Goal: Download file/media

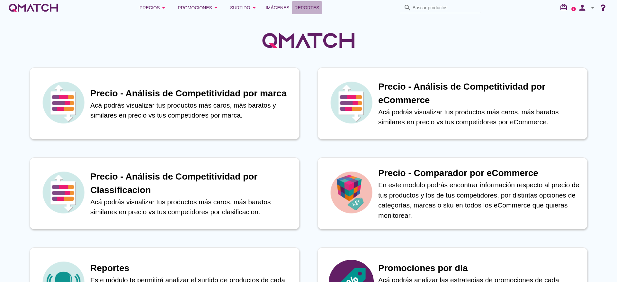
click at [306, 9] on span "Reportes" at bounding box center [307, 8] width 25 height 8
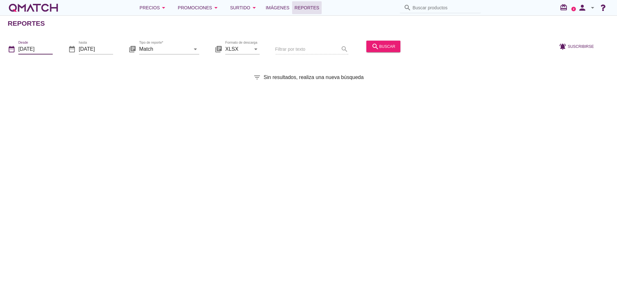
click at [34, 50] on input "[DATE]" at bounding box center [35, 49] width 34 height 10
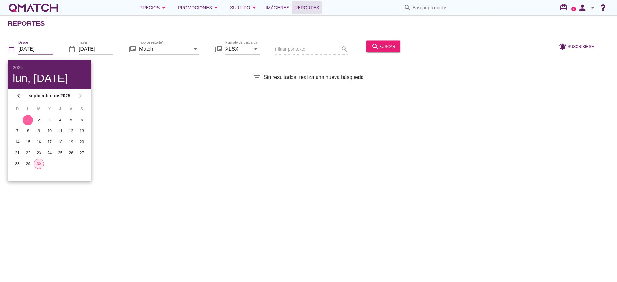
click at [39, 165] on div "30" at bounding box center [39, 164] width 10 height 6
type input "[DATE]"
click at [189, 88] on div "Reportes date_range Desde 2025-09-30 date_range hasta 2025-09-30 library_books …" at bounding box center [308, 148] width 617 height 267
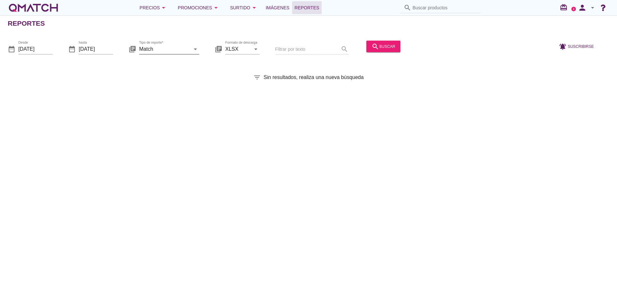
click at [189, 49] on input "Match" at bounding box center [164, 49] width 51 height 10
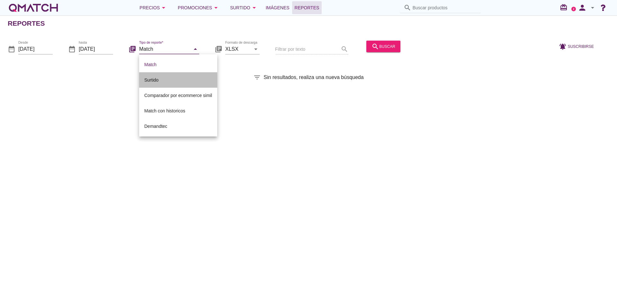
click at [192, 79] on div "Surtido" at bounding box center [178, 80] width 68 height 8
type input "Surtido"
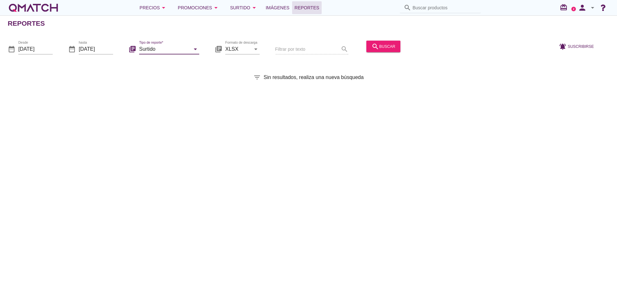
click at [319, 53] on div "Filtrar por texto search" at bounding box center [311, 50] width 73 height 22
click at [388, 47] on div "search buscar" at bounding box center [384, 46] width 24 height 8
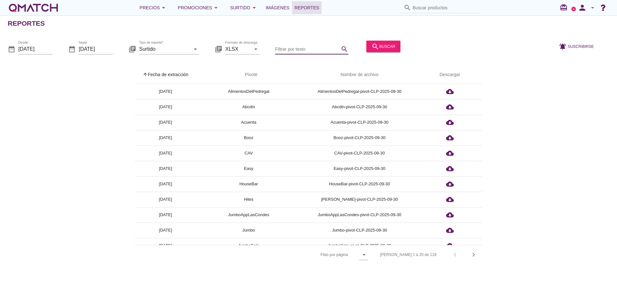
click at [281, 47] on input "Filtrar por texto" at bounding box center [307, 49] width 64 height 10
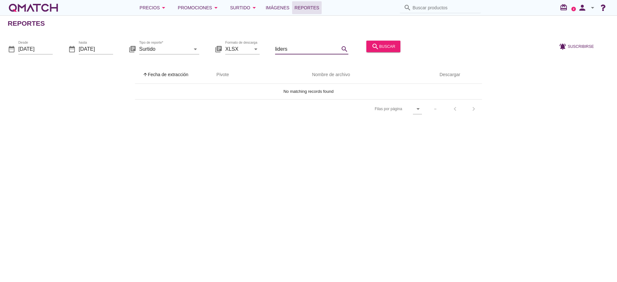
drag, startPoint x: 319, startPoint y: 49, endPoint x: 272, endPoint y: 49, distance: 46.6
click at [272, 49] on div "date_range Desde 2025-09-30 date_range hasta 2025-09-30 library_books Tipo de r…" at bounding box center [308, 46] width 617 height 27
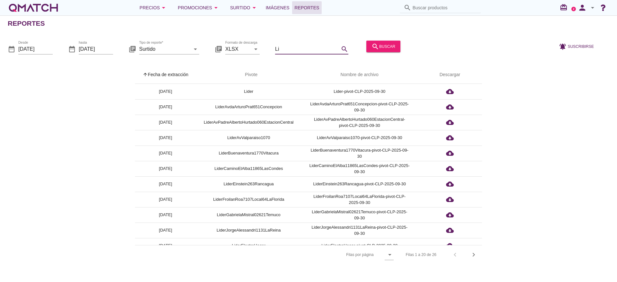
type input "L"
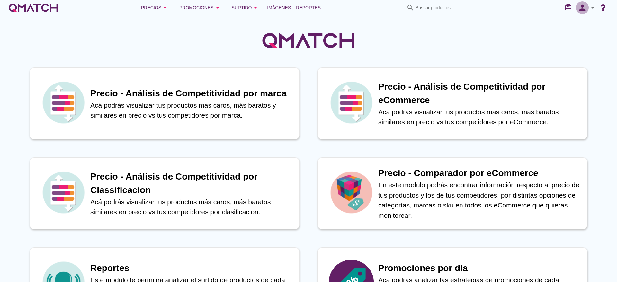
click at [583, 11] on icon "person" at bounding box center [582, 7] width 13 height 9
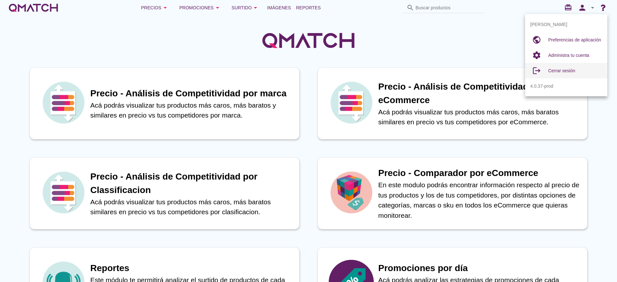
click at [564, 69] on span "Cerrar sesión" at bounding box center [561, 70] width 27 height 5
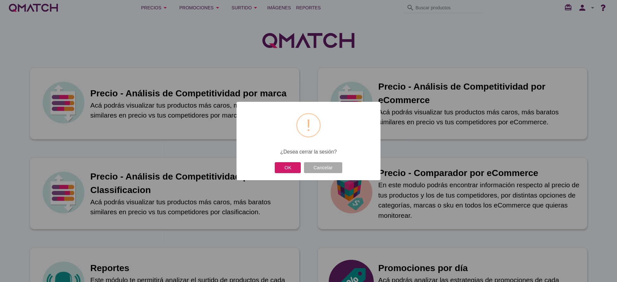
click at [293, 167] on button "OK" at bounding box center [288, 167] width 26 height 11
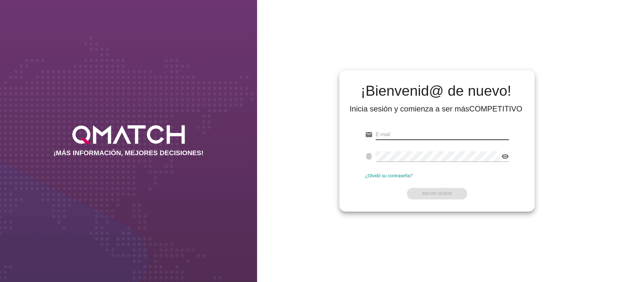
click at [404, 132] on input "email" at bounding box center [442, 135] width 133 height 10
type input "[PERSON_NAME][EMAIL_ADDRESS][DOMAIN_NAME]"
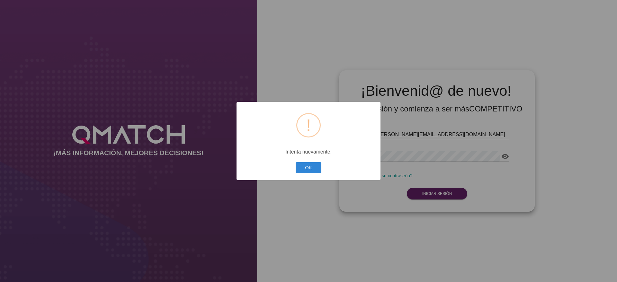
click at [292, 167] on div "? ! i × Intenta nuevamente. OK Cancel" at bounding box center [309, 141] width 144 height 79
click at [306, 171] on button "OK" at bounding box center [309, 167] width 26 height 11
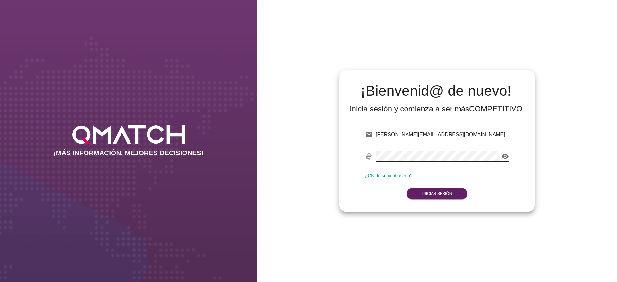
click at [506, 159] on icon "visibility" at bounding box center [505, 157] width 8 height 8
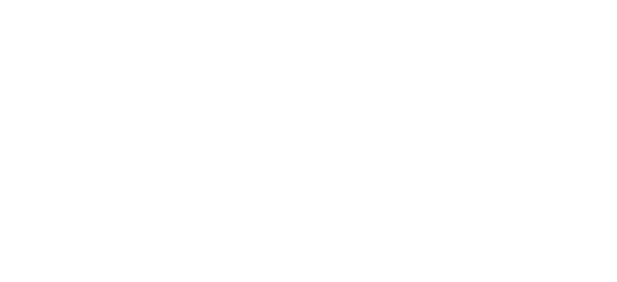
click at [442, 193] on strong "Iniciar Sesión" at bounding box center [437, 194] width 30 height 4
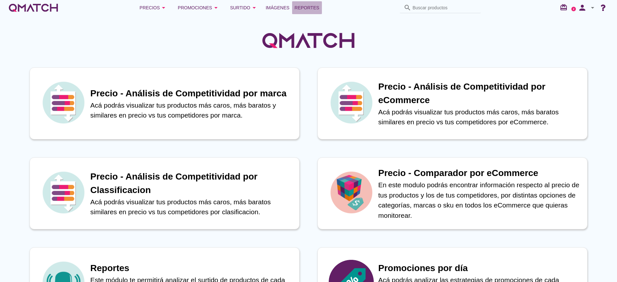
click at [312, 9] on span "Reportes" at bounding box center [307, 8] width 25 height 8
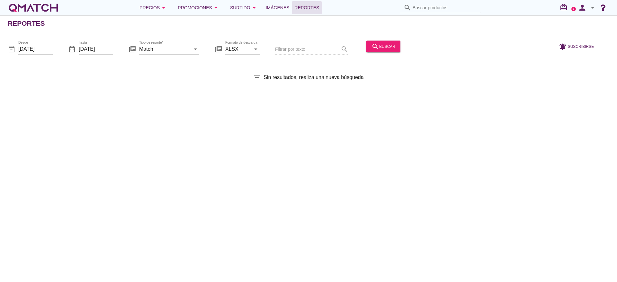
drag, startPoint x: 63, startPoint y: 48, endPoint x: 60, endPoint y: 47, distance: 3.3
click at [62, 48] on div "date_range Desde [DATE] date_range hasta [DATE] library_books Tipo de reporte* …" at bounding box center [308, 46] width 617 height 27
click at [51, 48] on input "[DATE]" at bounding box center [35, 49] width 34 height 10
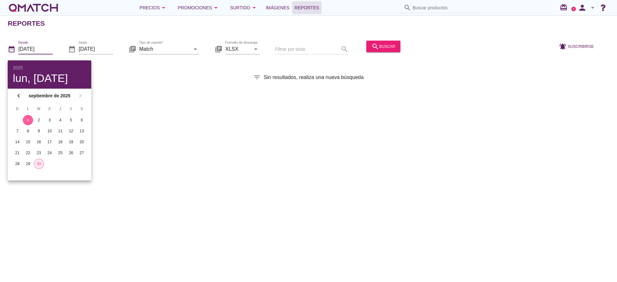
click at [39, 166] on div "30" at bounding box center [39, 164] width 10 height 6
type input "[DATE]"
click at [114, 57] on div "date_range Desde [DATE] date_range hasta [DATE] library_books Tipo de reporte* …" at bounding box center [308, 46] width 617 height 27
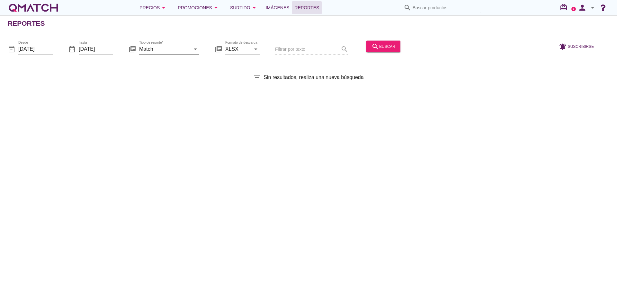
click at [190, 47] on div "arrow_drop_down" at bounding box center [194, 49] width 9 height 8
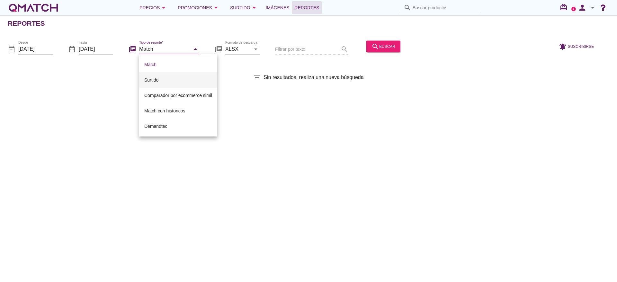
click at [191, 83] on div "Surtido" at bounding box center [178, 80] width 68 height 8
type input "Surtido"
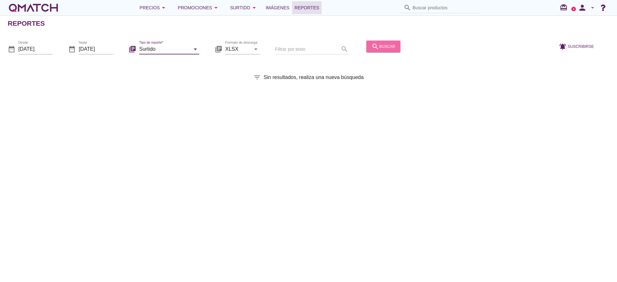
click at [372, 45] on icon "search" at bounding box center [376, 46] width 8 height 8
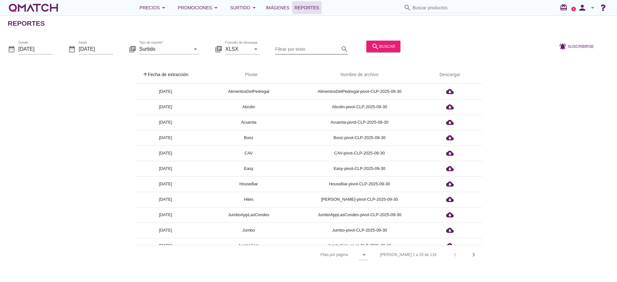
click at [308, 49] on input "Filtrar por texto" at bounding box center [307, 49] width 64 height 10
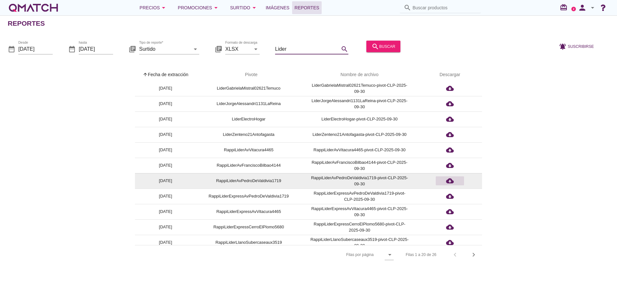
scroll to position [147, 0]
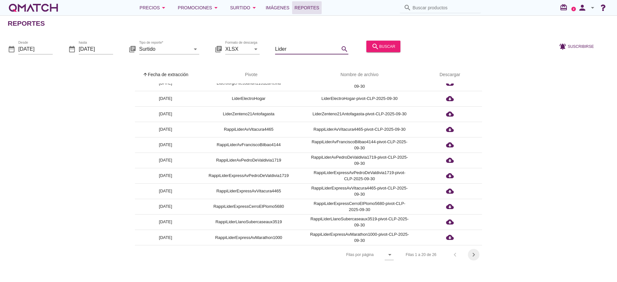
type input "Lider"
click at [475, 256] on icon "chevron_right" at bounding box center [474, 255] width 8 height 8
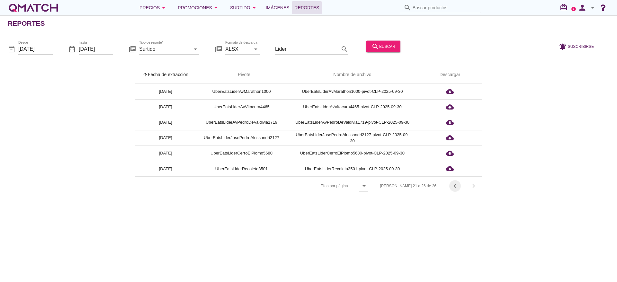
click at [456, 188] on icon "chevron_left" at bounding box center [455, 186] width 8 height 8
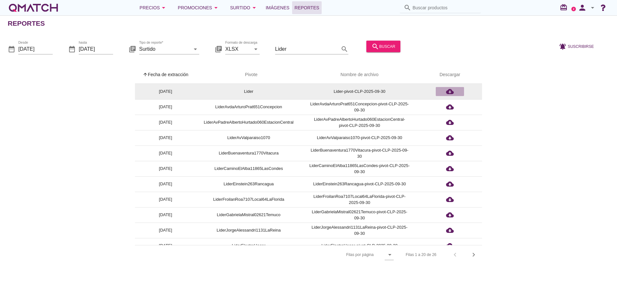
click at [450, 92] on icon "cloud_download" at bounding box center [450, 92] width 8 height 8
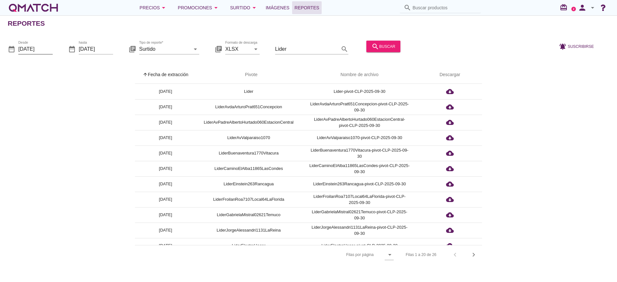
click at [52, 48] on input "[DATE]" at bounding box center [35, 49] width 34 height 10
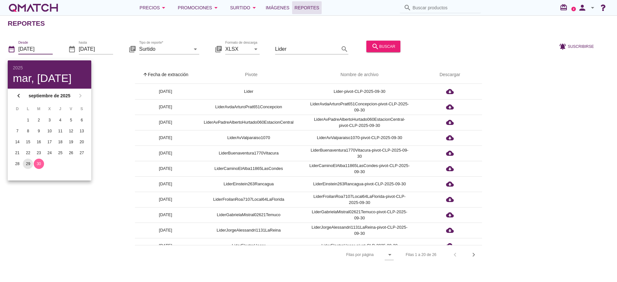
click at [28, 163] on div "29" at bounding box center [28, 164] width 10 height 6
type input "[DATE]"
click at [338, 59] on div "Lider search" at bounding box center [311, 50] width 73 height 22
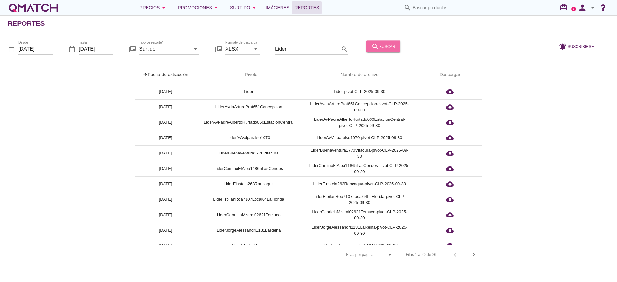
click at [397, 44] on button "search buscar" at bounding box center [383, 46] width 34 height 12
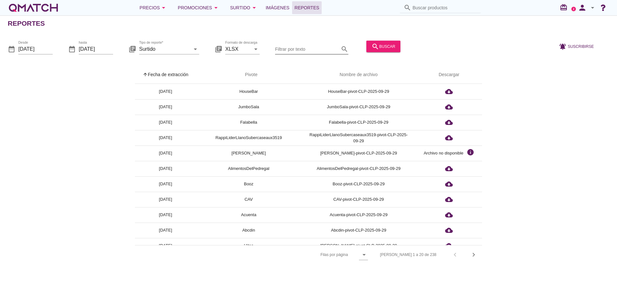
click at [287, 53] on input "Filtrar por texto" at bounding box center [307, 49] width 64 height 10
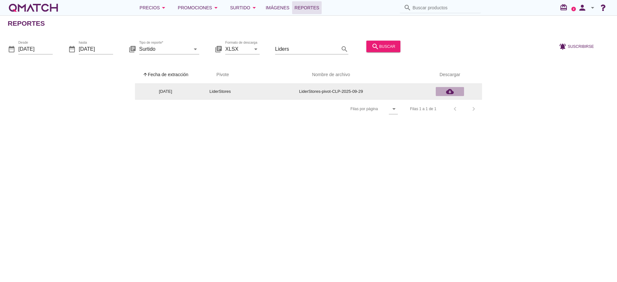
click at [447, 94] on icon "cloud_download" at bounding box center [450, 92] width 8 height 8
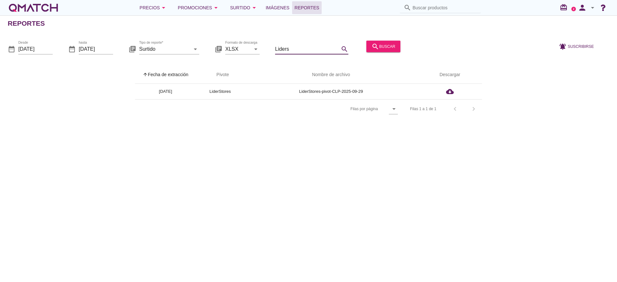
click at [312, 46] on input "Liders" at bounding box center [307, 49] width 64 height 10
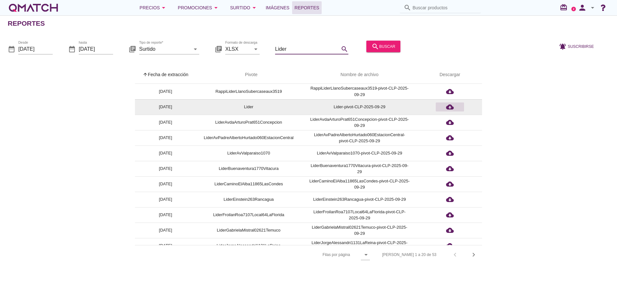
type input "Lider"
click at [447, 106] on icon "cloud_download" at bounding box center [450, 107] width 8 height 8
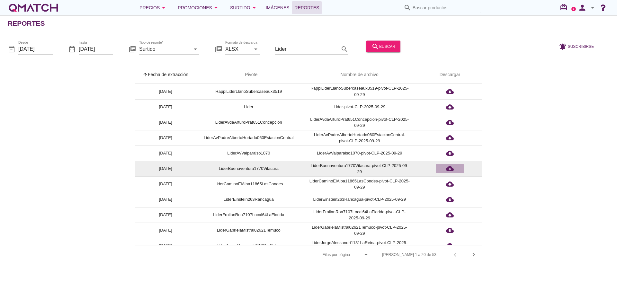
click at [452, 169] on icon "cloud_download" at bounding box center [450, 169] width 8 height 8
